Goal: Find specific page/section: Find specific page/section

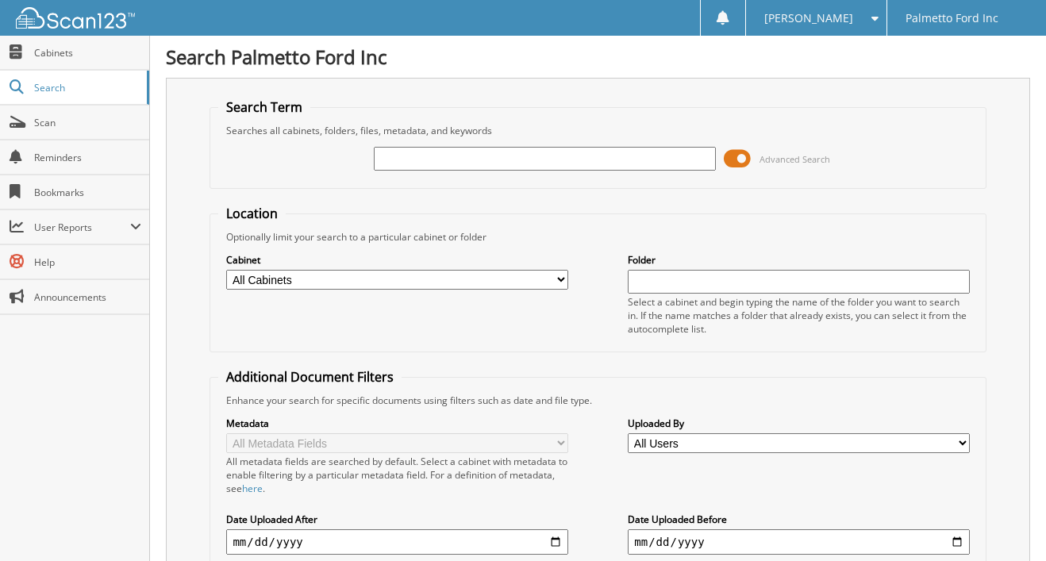
click at [110, 394] on div "Close Cabinets Search Scan Reminders Bookmarks User Reports" at bounding box center [75, 299] width 150 height 526
click at [391, 158] on input "text" at bounding box center [544, 159] width 341 height 24
type input "600703"
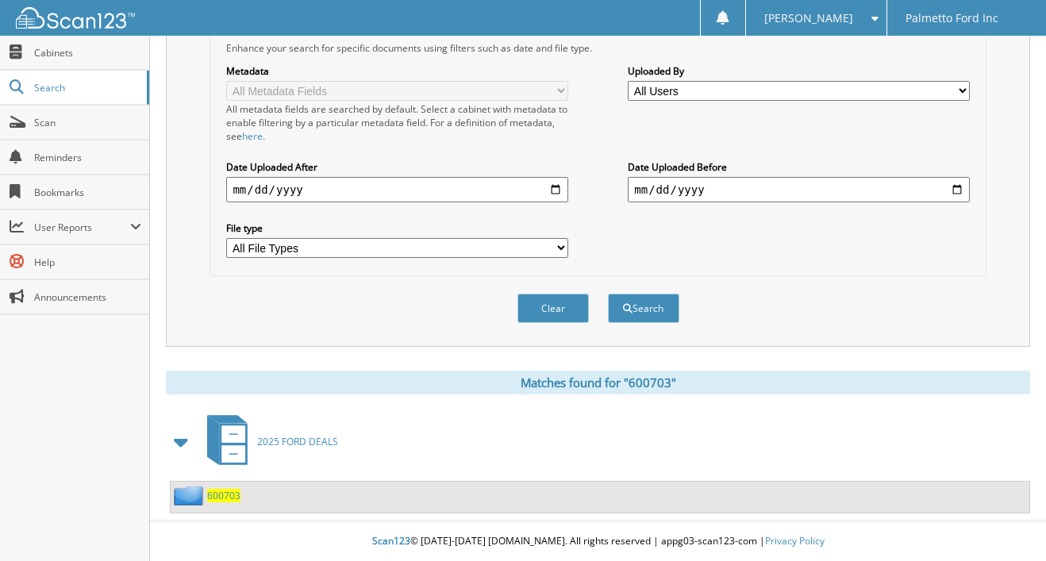
click at [211, 494] on span "600703" at bounding box center [223, 495] width 33 height 13
